Goal: Transaction & Acquisition: Purchase product/service

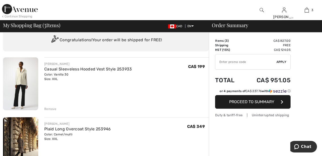
scroll to position [16, 0]
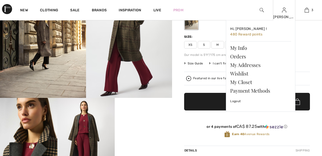
click at [284, 12] on img at bounding box center [284, 10] width 4 height 6
click at [247, 72] on link "Wishlist" at bounding box center [260, 73] width 61 height 9
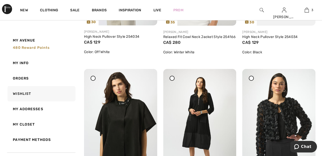
scroll to position [172, 0]
click at [252, 81] on div at bounding box center [251, 78] width 5 height 5
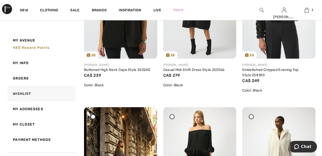
scroll to position [0, 0]
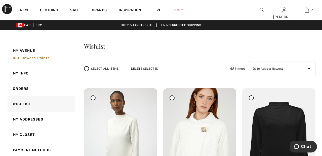
click at [146, 69] on div "Delete Selected" at bounding box center [145, 68] width 40 height 5
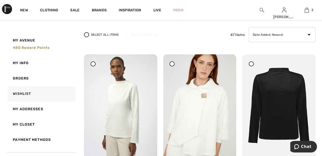
scroll to position [34, 0]
click at [173, 65] on div at bounding box center [171, 64] width 5 height 5
click at [147, 33] on div "Delete Selected" at bounding box center [145, 35] width 40 height 5
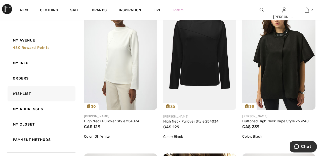
scroll to position [0, 0]
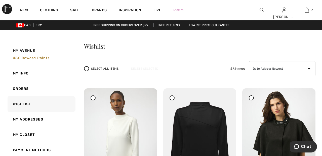
click at [136, 8] on span "Inspiration" at bounding box center [130, 10] width 22 height 5
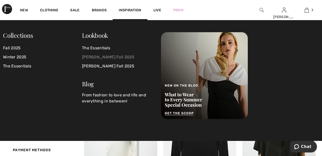
click at [124, 56] on link "[PERSON_NAME] Fall 2025" at bounding box center [118, 57] width 73 height 9
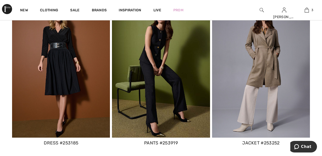
scroll to position [1696, 0]
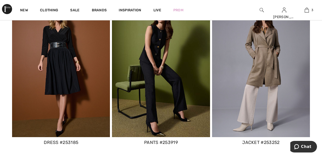
click at [269, 71] on img at bounding box center [261, 68] width 98 height 137
click at [274, 66] on img at bounding box center [261, 68] width 98 height 137
click at [262, 68] on img at bounding box center [261, 68] width 98 height 137
click at [264, 140] on div "jacket #253252" at bounding box center [261, 142] width 98 height 7
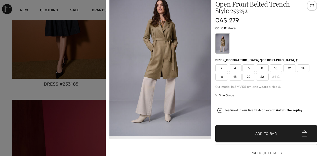
scroll to position [1759, 0]
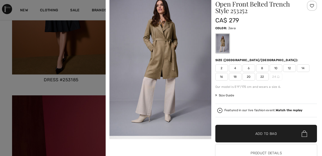
click at [295, 110] on strong "Watch the replay" at bounding box center [288, 110] width 27 height 4
click at [289, 112] on strong "Watch the replay" at bounding box center [288, 110] width 27 height 4
click at [289, 110] on strong "Watch the replay" at bounding box center [288, 110] width 27 height 4
click at [285, 110] on strong "Watch the replay" at bounding box center [288, 110] width 27 height 4
click at [297, 110] on strong "Watch the replay" at bounding box center [288, 110] width 27 height 4
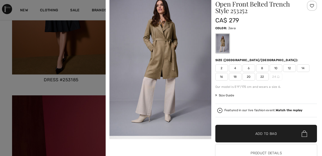
click at [293, 109] on strong "Watch the replay" at bounding box center [288, 110] width 27 height 4
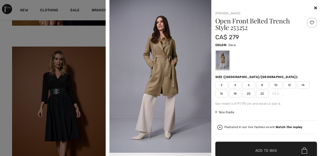
scroll to position [1648, 0]
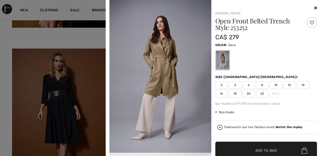
click at [315, 8] on icon at bounding box center [315, 8] width 3 height 4
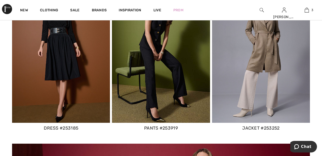
scroll to position [1712, 0]
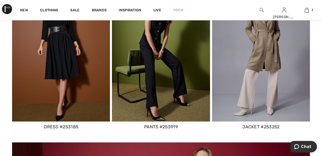
click at [267, 93] on img at bounding box center [261, 52] width 98 height 137
click at [267, 61] on img at bounding box center [261, 52] width 98 height 137
click at [270, 126] on div "jacket #253252" at bounding box center [261, 126] width 98 height 7
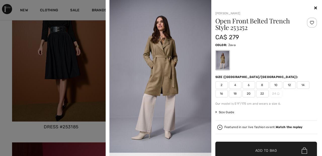
click at [315, 20] on div at bounding box center [312, 23] width 10 height 10
click at [316, 3] on div "Joseph Ribkoff Open Front Belted Trench Style 253252 CA$ 279 Color: Java Size (…" at bounding box center [212, 98] width 209 height 197
click at [315, 8] on icon at bounding box center [315, 8] width 3 height 4
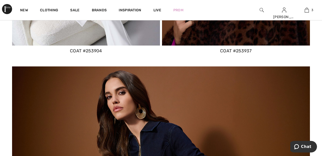
scroll to position [1439, 0]
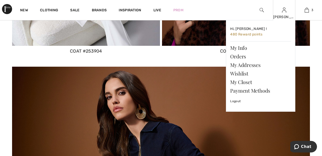
click at [285, 12] on img at bounding box center [284, 10] width 4 height 6
click at [247, 73] on link "Wishlist" at bounding box center [260, 73] width 61 height 9
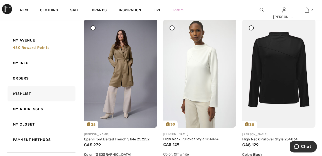
scroll to position [71, 0]
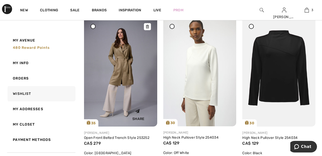
click at [126, 74] on img at bounding box center [120, 72] width 73 height 110
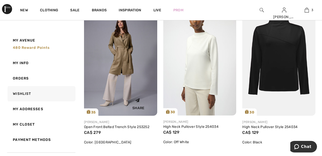
scroll to position [95, 0]
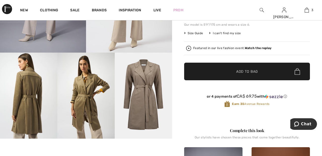
click at [263, 48] on strong "Watch the replay" at bounding box center [257, 48] width 27 height 4
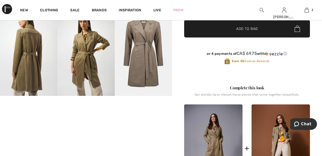
scroll to position [169, 0]
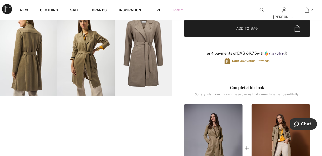
click at [146, 50] on img at bounding box center [143, 53] width 57 height 86
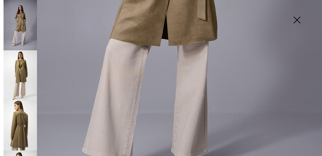
scroll to position [260, 0]
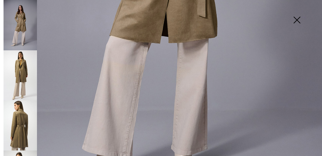
click at [27, 74] on img at bounding box center [20, 75] width 33 height 50
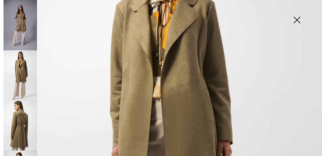
scroll to position [95, 0]
click at [23, 130] on img at bounding box center [20, 125] width 33 height 50
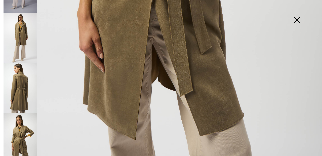
scroll to position [61, 0]
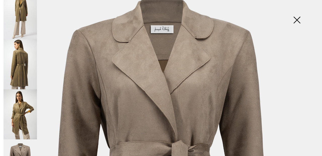
scroll to position [29, 0]
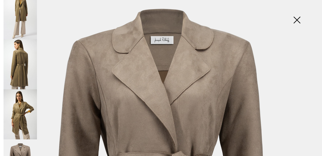
click at [295, 22] on img at bounding box center [296, 21] width 25 height 26
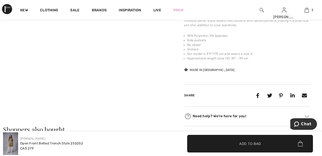
scroll to position [407, 0]
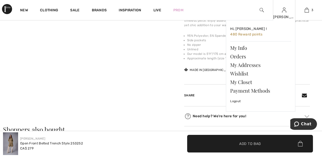
click at [284, 13] on img at bounding box center [284, 10] width 4 height 6
click at [245, 74] on link "Wishlist" at bounding box center [260, 73] width 61 height 9
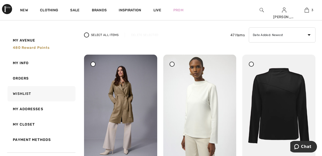
scroll to position [32, 0]
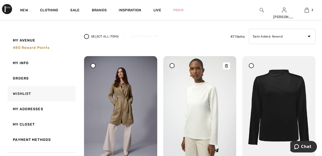
click at [203, 113] on img at bounding box center [199, 110] width 73 height 109
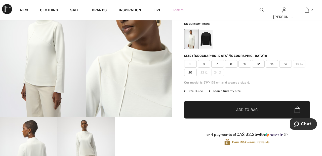
click at [192, 74] on span "20" at bounding box center [190, 73] width 13 height 8
click at [235, 114] on span "✔ Added to Bag Add to Bag" at bounding box center [247, 110] width 126 height 18
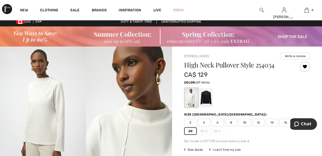
scroll to position [3, 0]
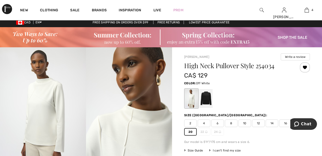
click at [210, 100] on div at bounding box center [205, 98] width 13 height 19
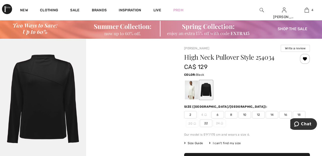
scroll to position [11, 0]
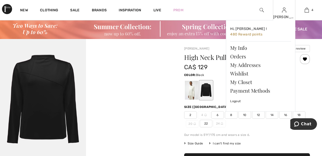
click at [285, 12] on img at bounding box center [284, 10] width 4 height 6
click at [247, 74] on link "Wishlist" at bounding box center [260, 73] width 61 height 9
click at [242, 73] on link "Wishlist" at bounding box center [260, 73] width 61 height 9
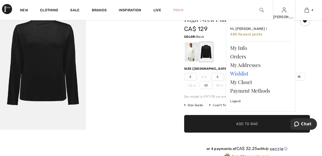
scroll to position [0, 0]
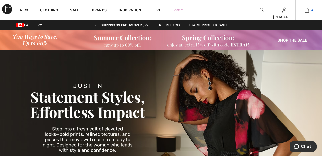
click at [308, 12] on img at bounding box center [306, 10] width 4 height 6
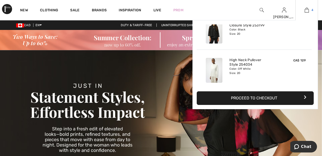
scroll to position [94, 0]
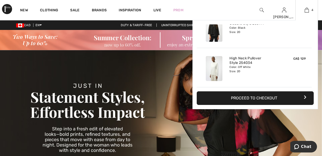
click at [272, 97] on button "Proceed to Checkout" at bounding box center [255, 98] width 117 height 14
click at [276, 99] on button "Proceed to Checkout" at bounding box center [255, 98] width 117 height 14
click at [284, 101] on button "Proceed to Checkout" at bounding box center [255, 98] width 117 height 14
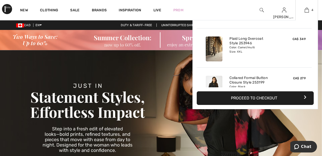
scroll to position [6, 0]
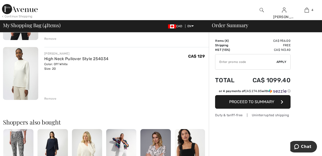
scroll to position [206, 0]
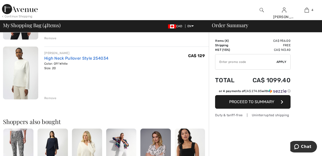
click at [100, 56] on link "High Neck Pullover Style 254034" at bounding box center [76, 58] width 64 height 5
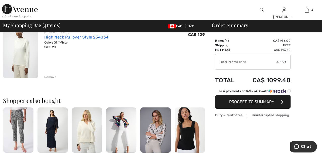
scroll to position [230, 0]
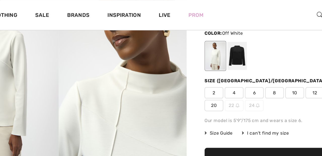
scroll to position [63, 0]
